Goal: Find specific page/section: Find specific page/section

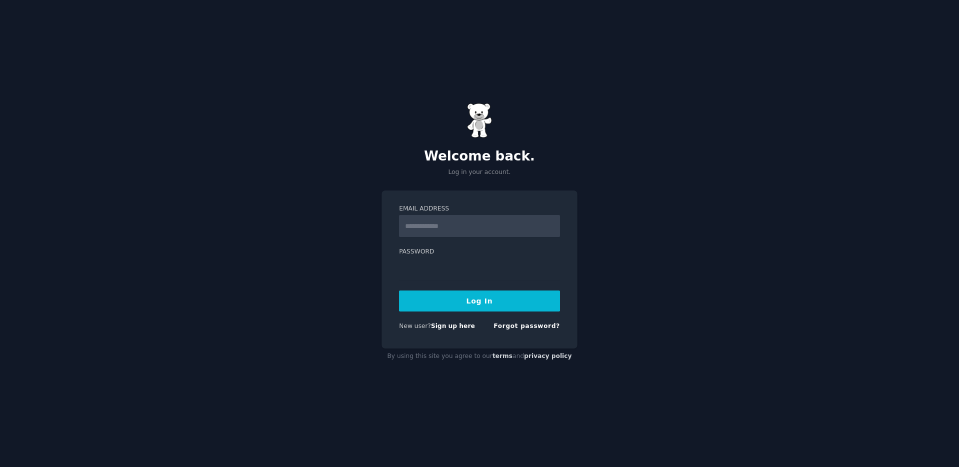
type input "**********"
click at [480, 295] on button "Log In" at bounding box center [479, 300] width 161 height 21
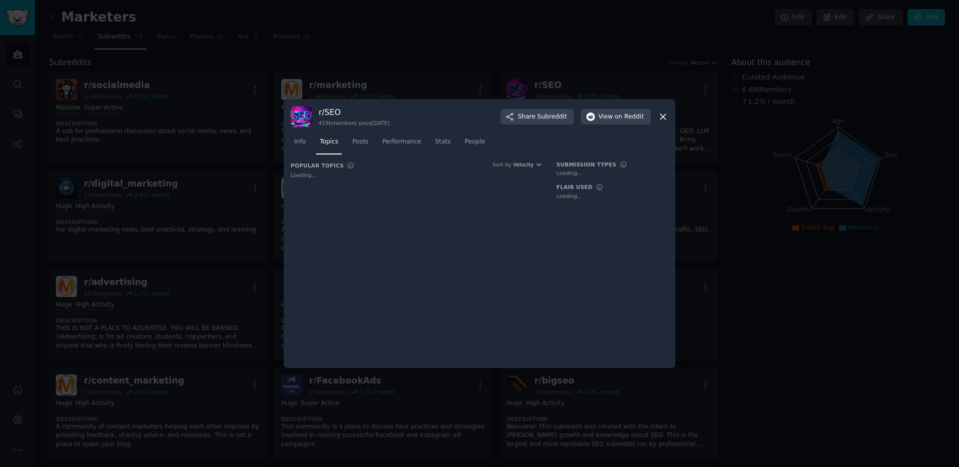
click at [665, 117] on icon at bounding box center [663, 116] width 10 height 10
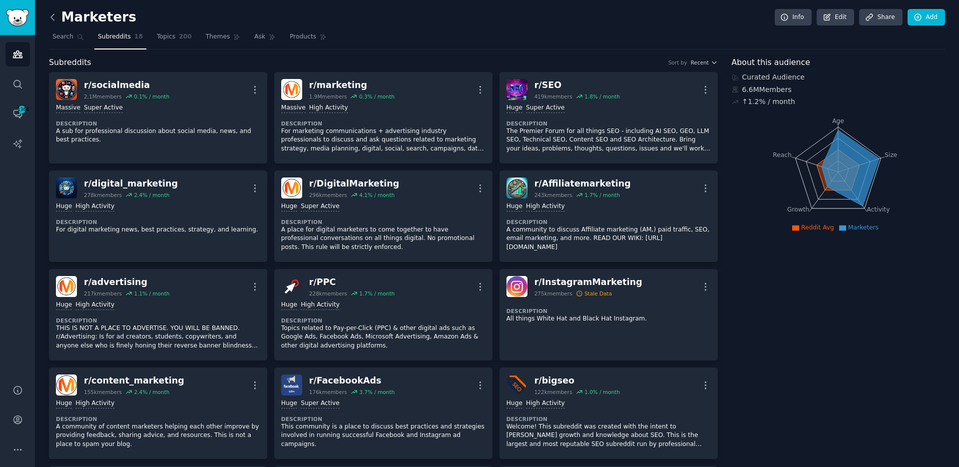
click at [55, 19] on icon at bounding box center [52, 17] width 10 height 10
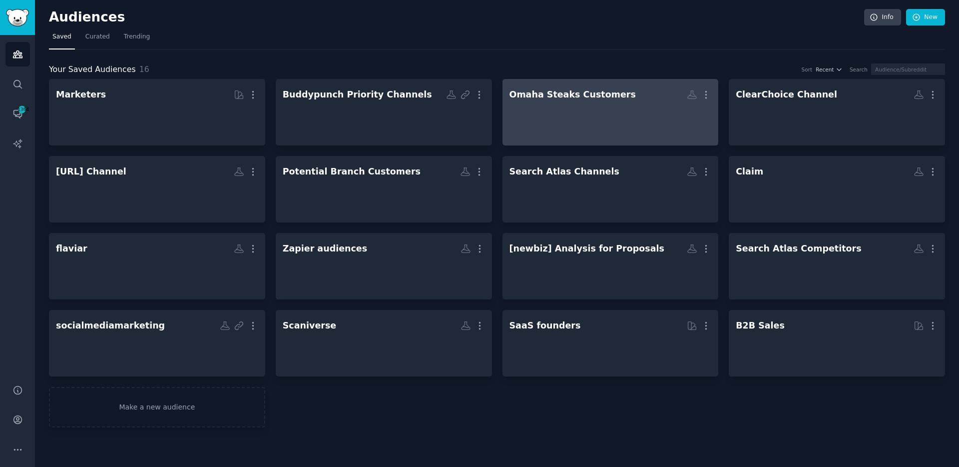
click at [583, 103] on h2 "Omaha Steaks Customers More" at bounding box center [611, 94] width 202 height 17
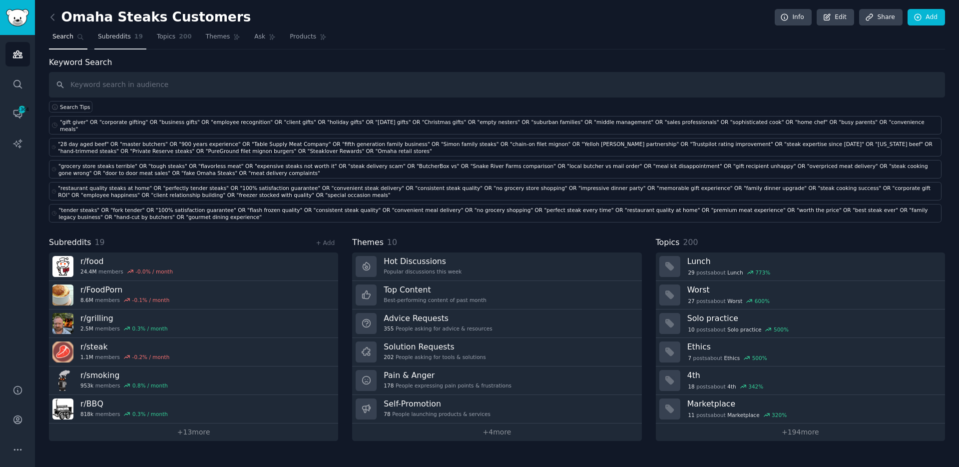
click at [124, 38] on span "Subreddits" at bounding box center [114, 36] width 33 height 9
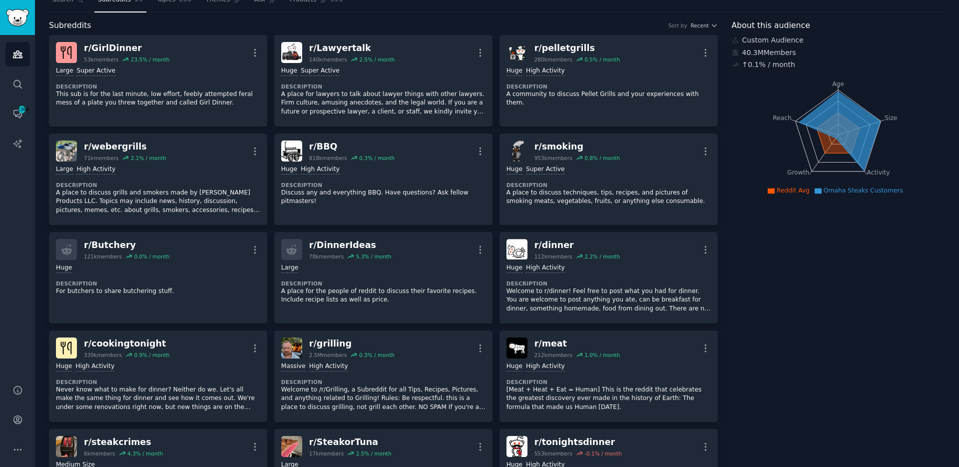
scroll to position [23, 0]
